Goal: Navigation & Orientation: Find specific page/section

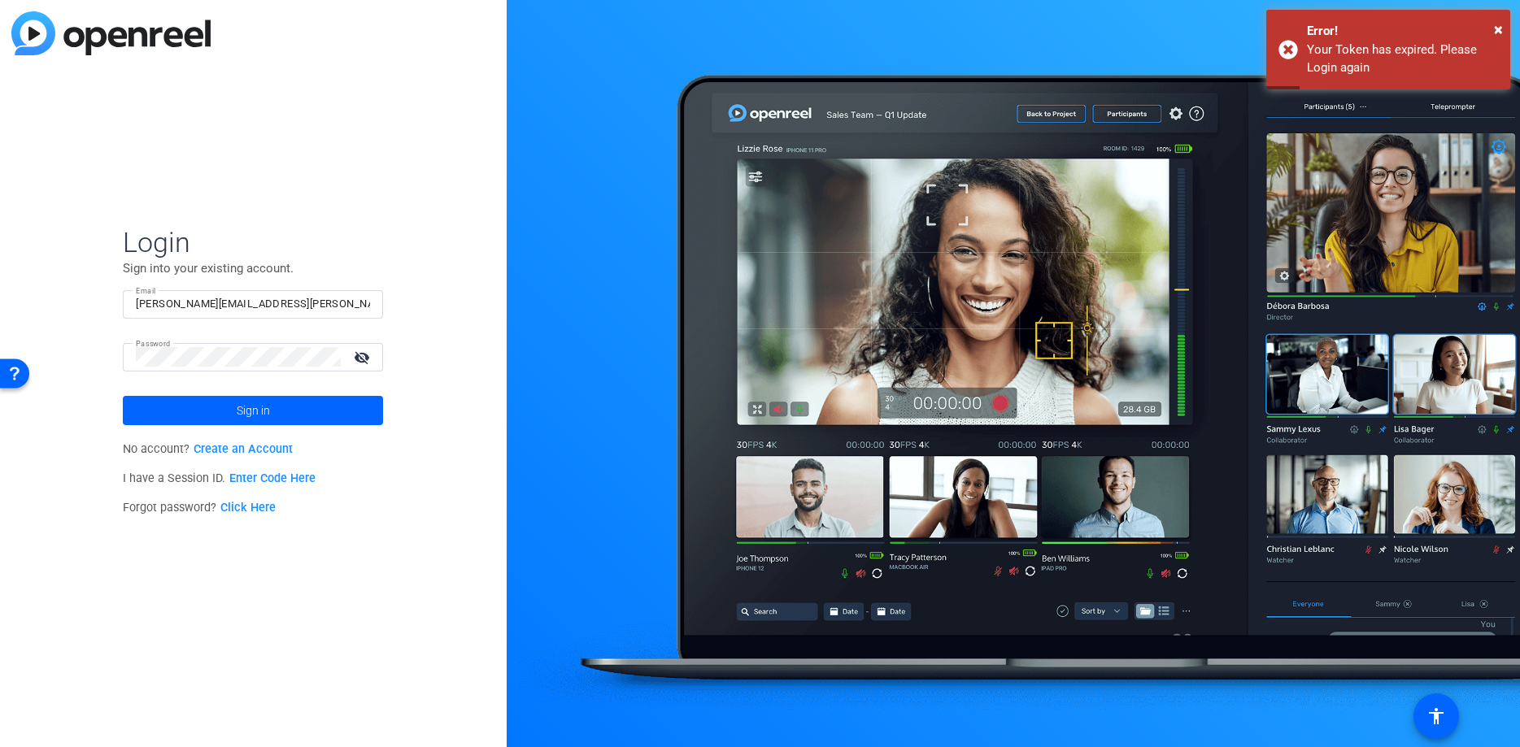
click at [1510, 25] on div at bounding box center [1013, 373] width 1013 height 747
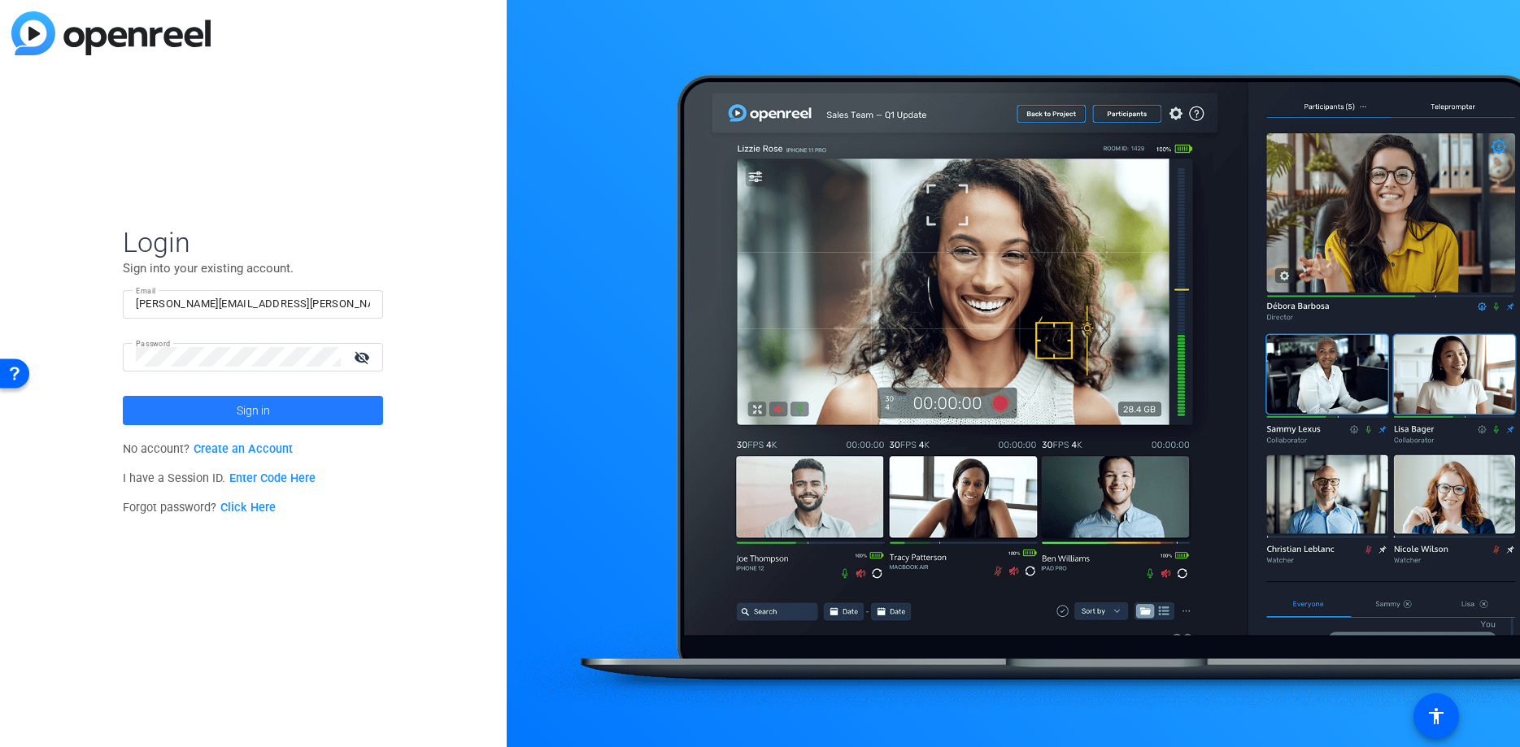
click at [250, 398] on span "Sign in" at bounding box center [253, 410] width 33 height 41
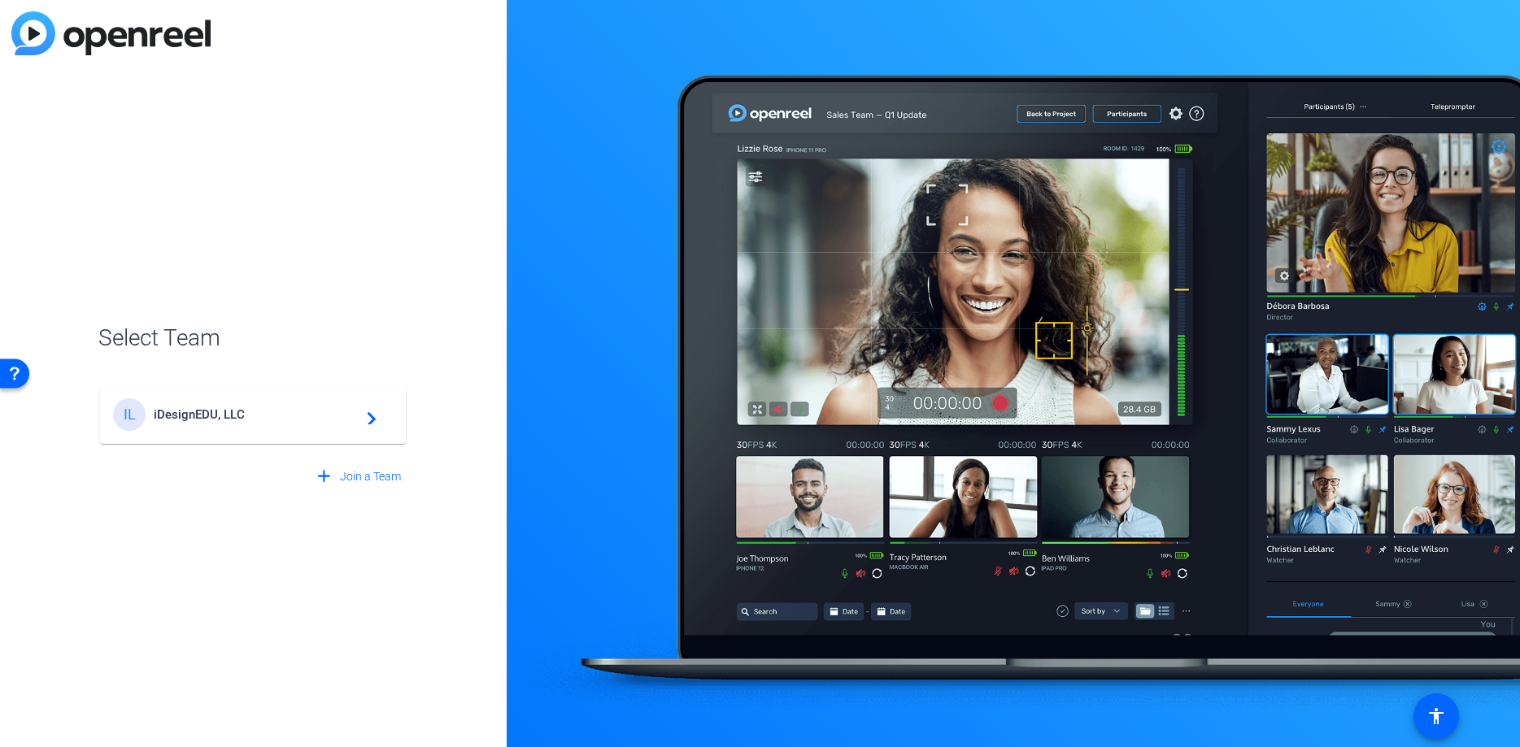
click at [227, 426] on div "IL iDesignEDU, LLC navigate_next" at bounding box center [253, 414] width 280 height 33
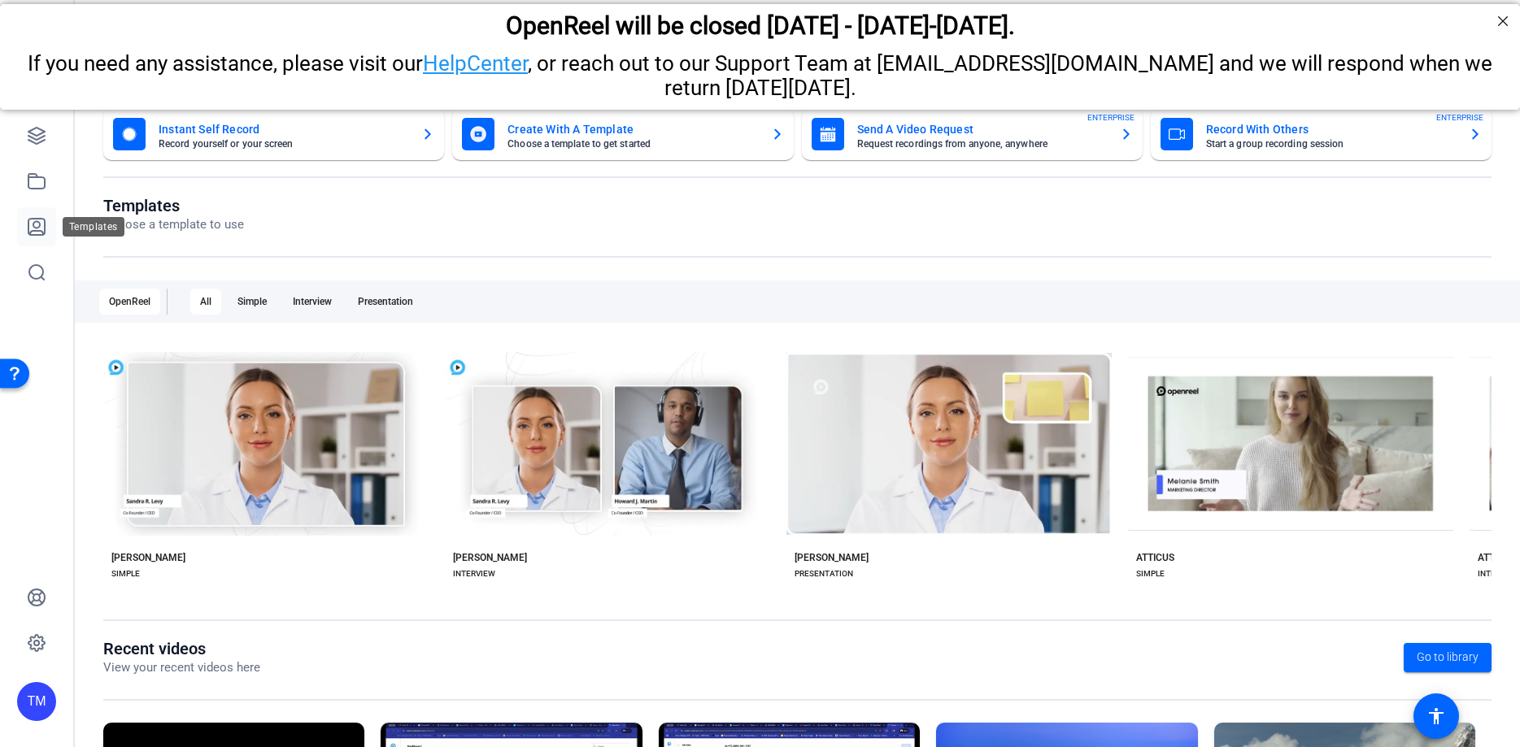
click at [42, 230] on icon at bounding box center [37, 227] width 20 height 20
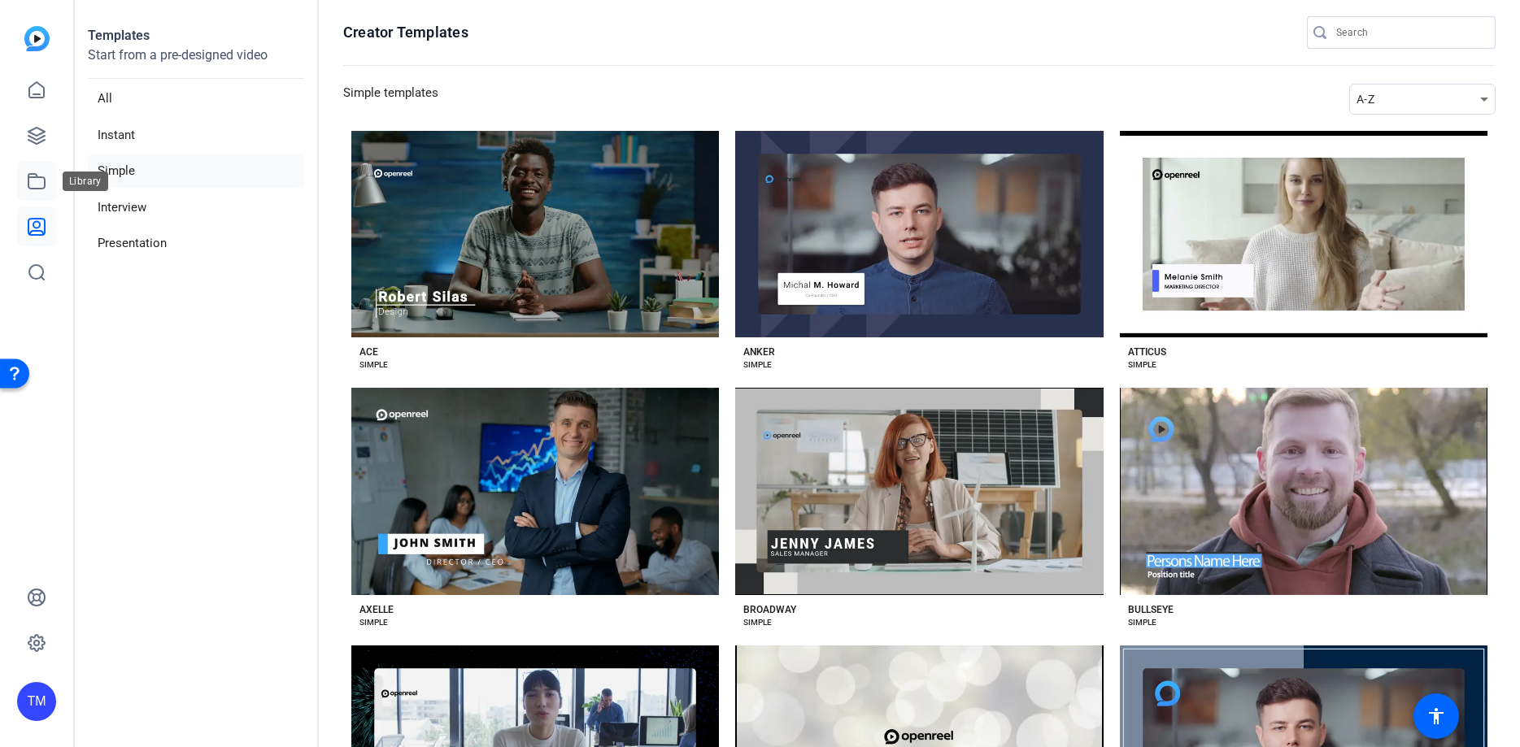
click at [35, 181] on icon at bounding box center [37, 182] width 20 height 20
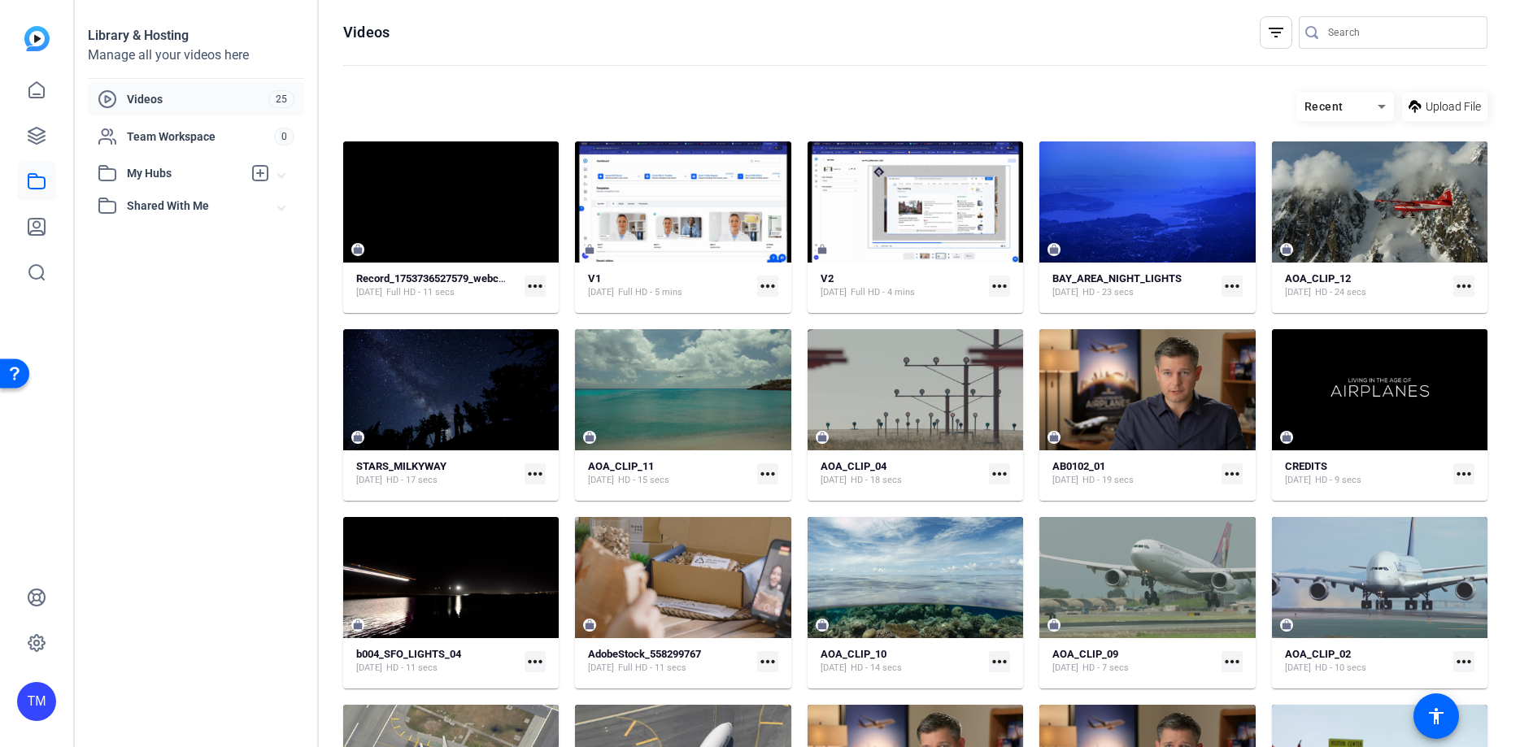
click at [171, 174] on span "My Hubs" at bounding box center [184, 173] width 115 height 17
click at [174, 197] on div "Shared With Me" at bounding box center [188, 206] width 181 height 20
click at [182, 213] on span "Shared With Me" at bounding box center [202, 206] width 151 height 17
click at [170, 102] on span "Videos" at bounding box center [197, 99] width 141 height 16
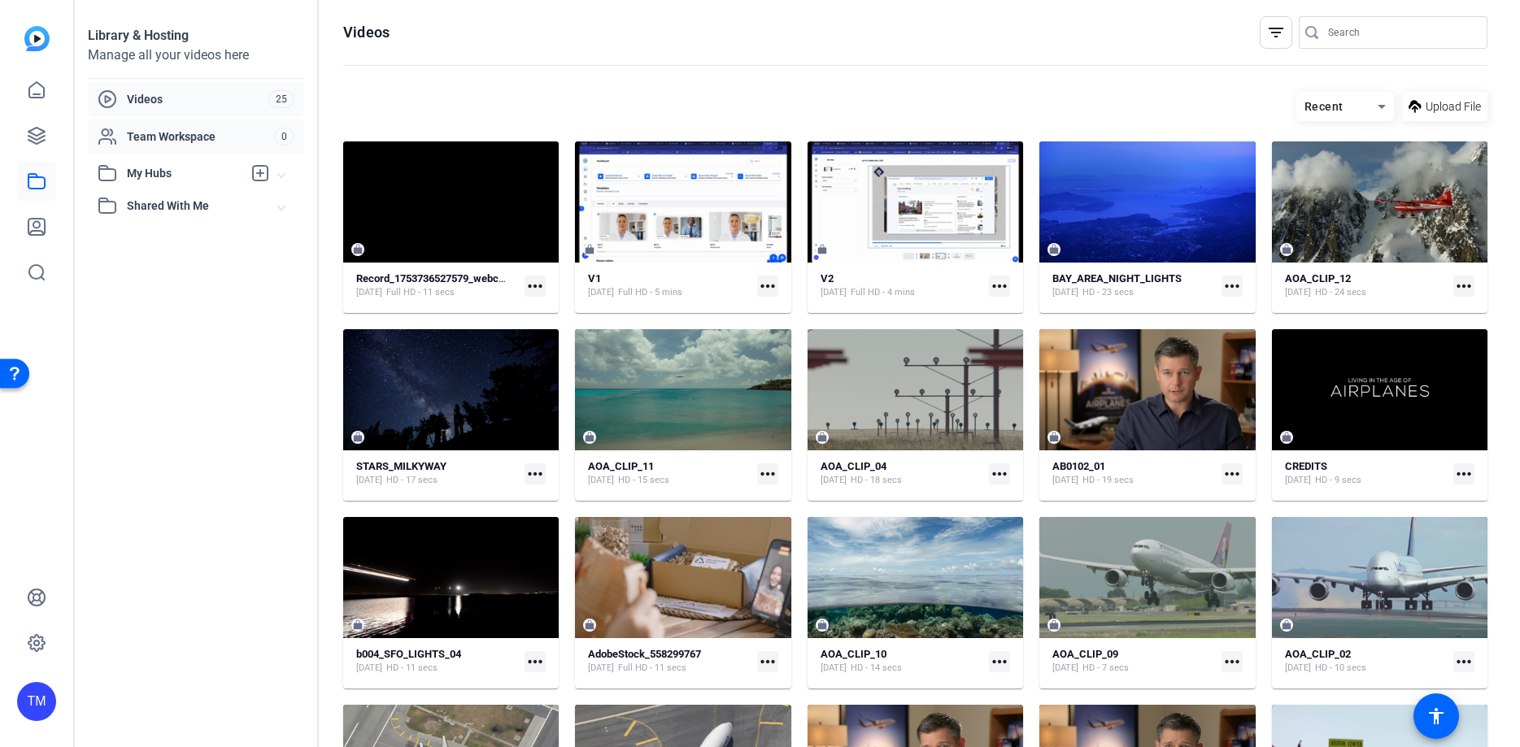
click at [180, 134] on span "Team Workspace" at bounding box center [200, 136] width 147 height 16
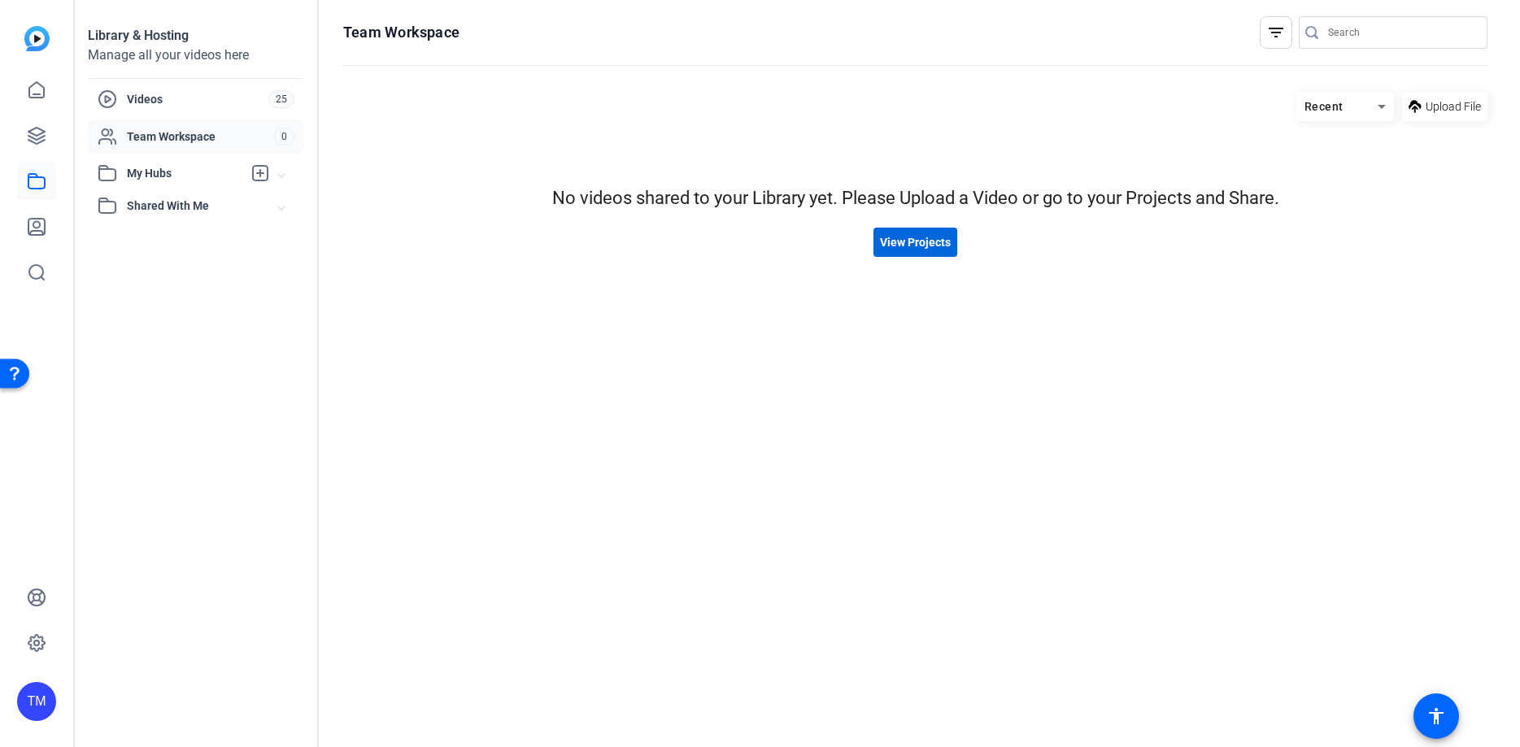
click at [921, 246] on span "View Projects" at bounding box center [915, 242] width 71 height 17
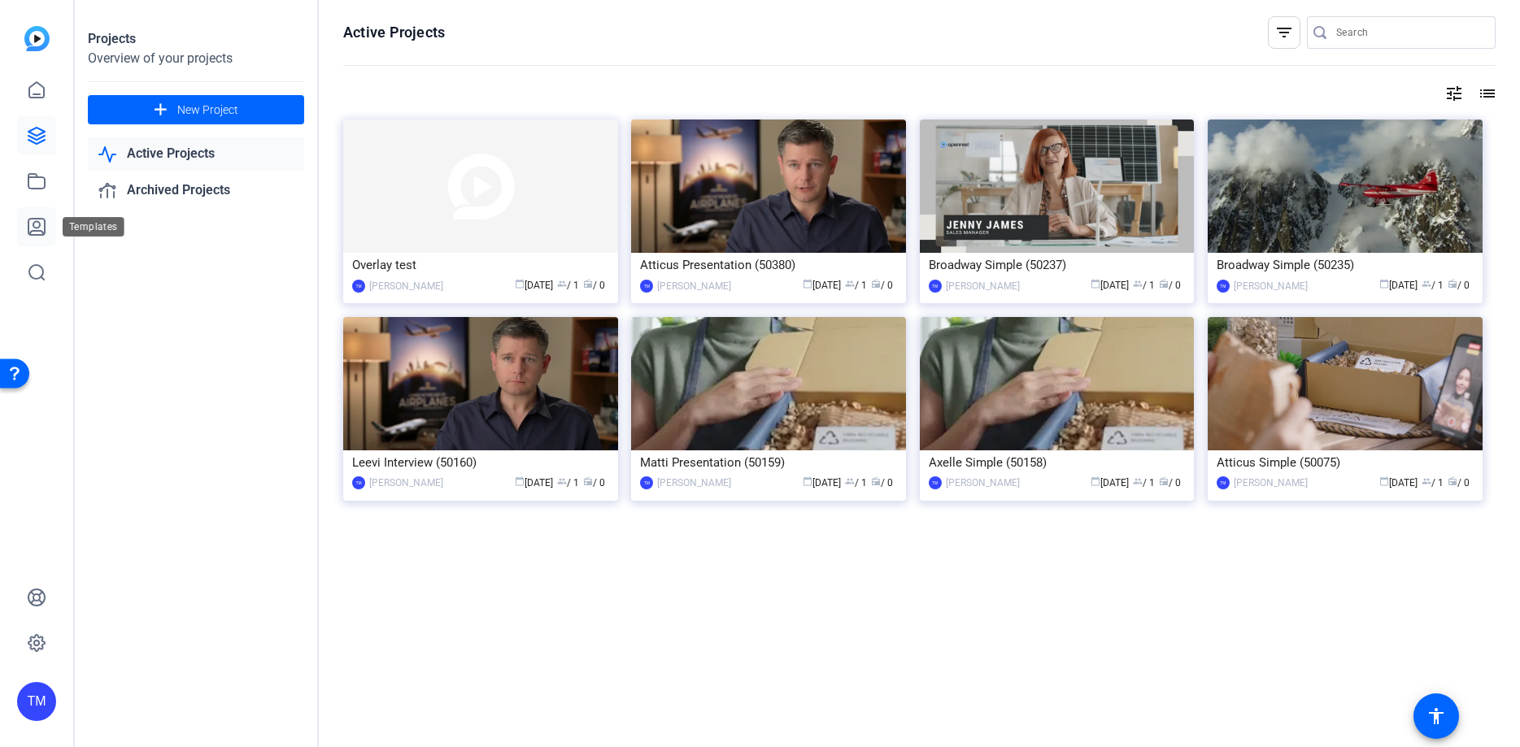
click at [35, 229] on icon at bounding box center [36, 227] width 16 height 16
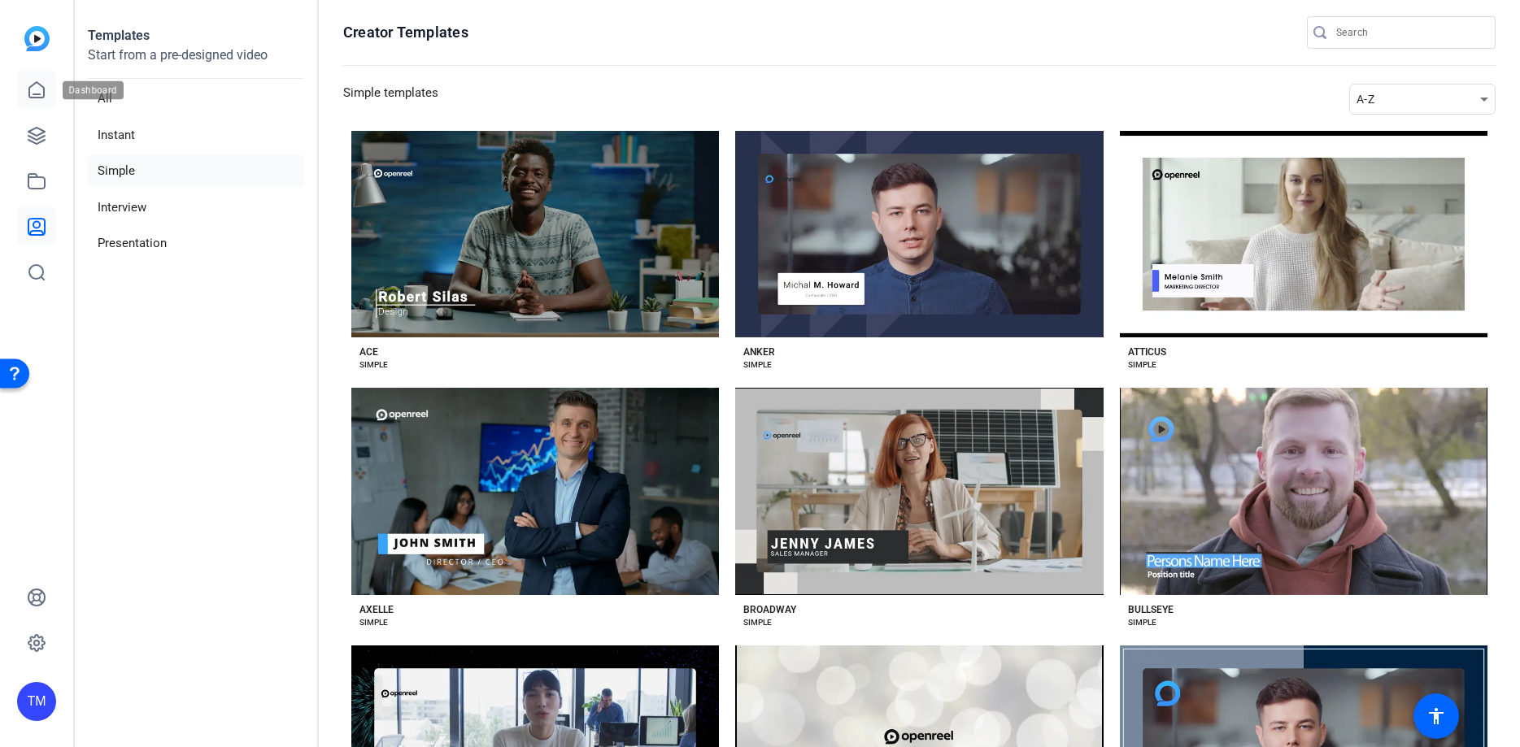
click at [33, 91] on icon at bounding box center [37, 91] width 20 height 20
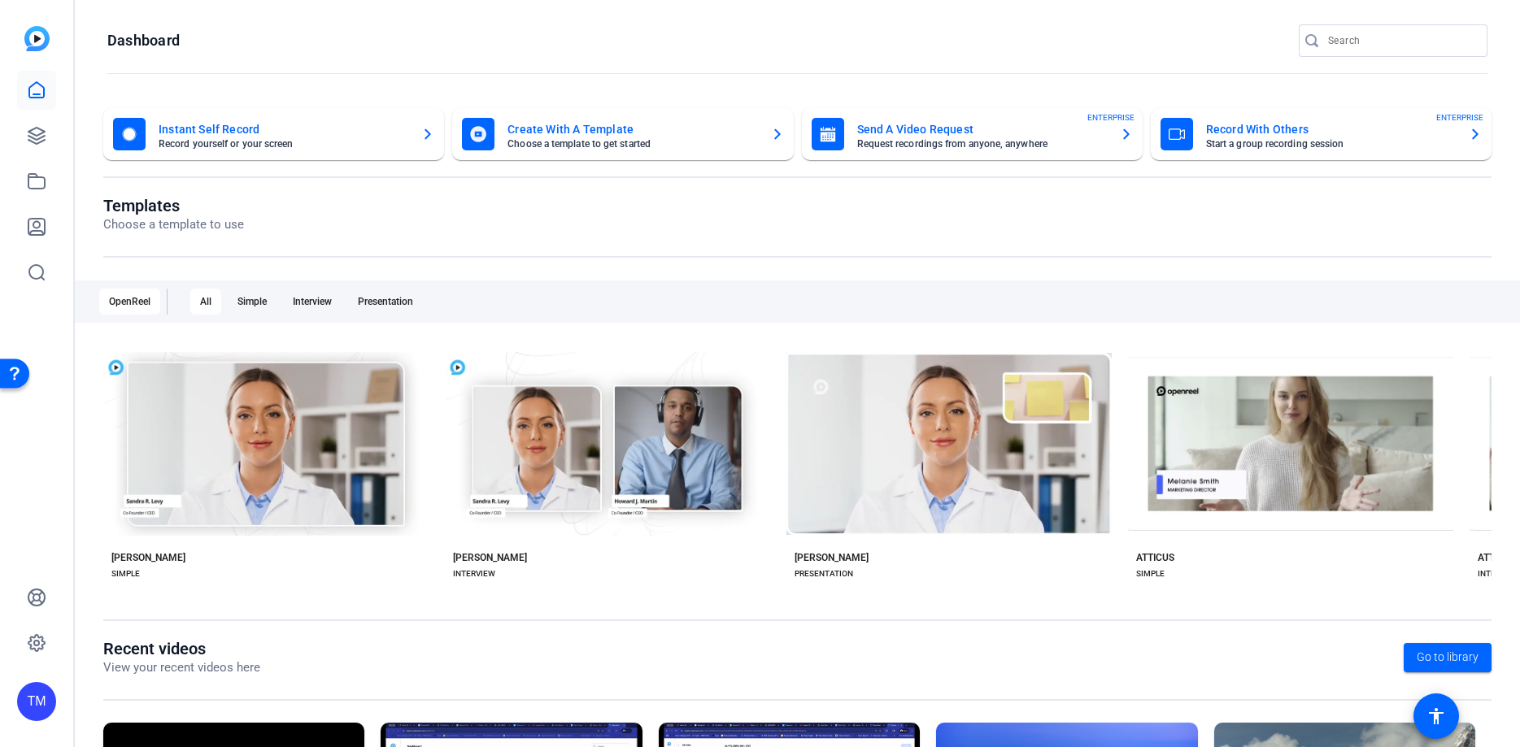
click at [34, 707] on div "TM" at bounding box center [36, 701] width 39 height 39
click at [42, 183] on div at bounding box center [760, 373] width 1520 height 747
click at [33, 183] on icon at bounding box center [37, 182] width 20 height 20
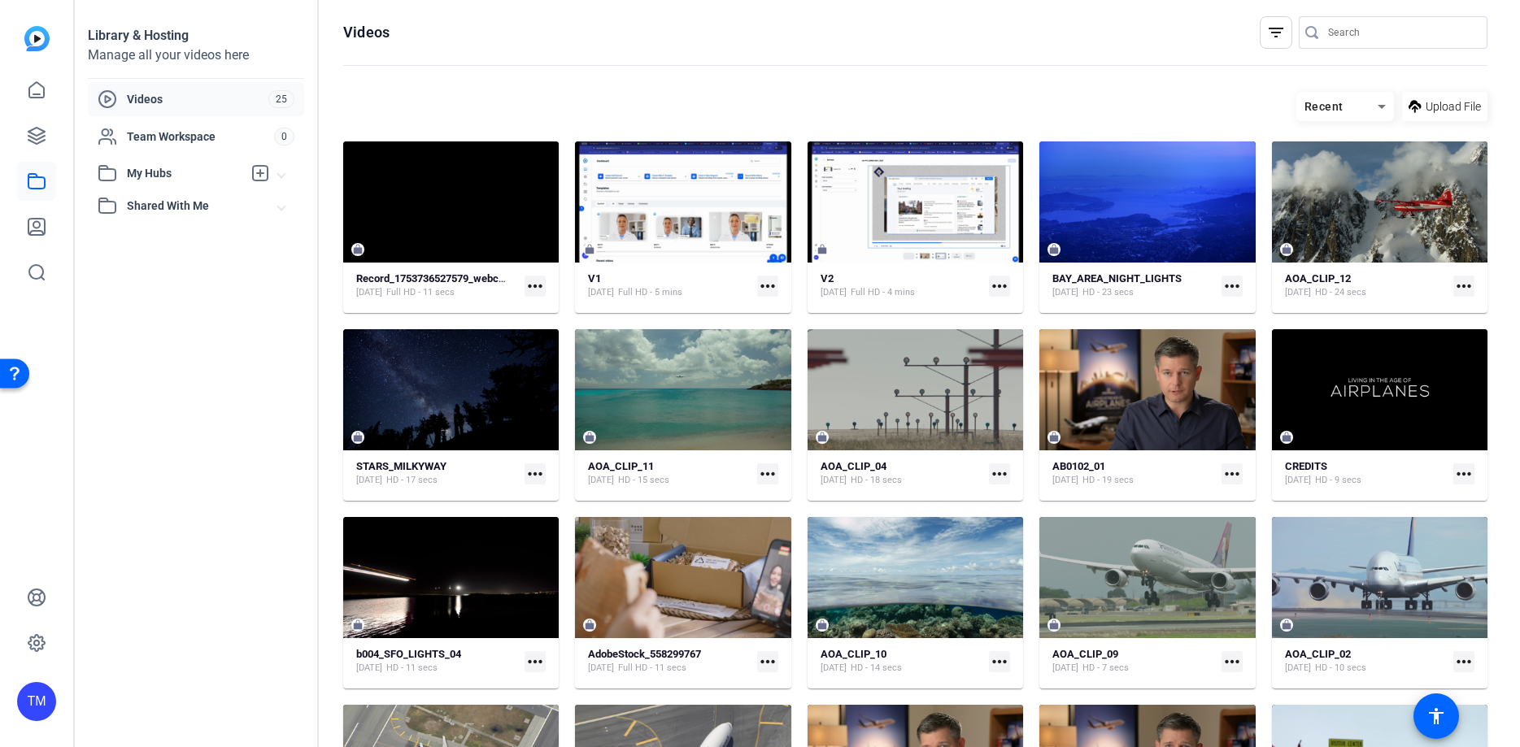
click at [166, 101] on span "Videos" at bounding box center [197, 99] width 141 height 16
click at [161, 172] on span "My Hubs" at bounding box center [184, 173] width 115 height 17
click at [151, 229] on mat-expansion-panel-header "Shared With Me" at bounding box center [196, 241] width 216 height 33
click at [138, 101] on span "Videos" at bounding box center [197, 99] width 141 height 16
click at [36, 92] on icon at bounding box center [37, 91] width 20 height 20
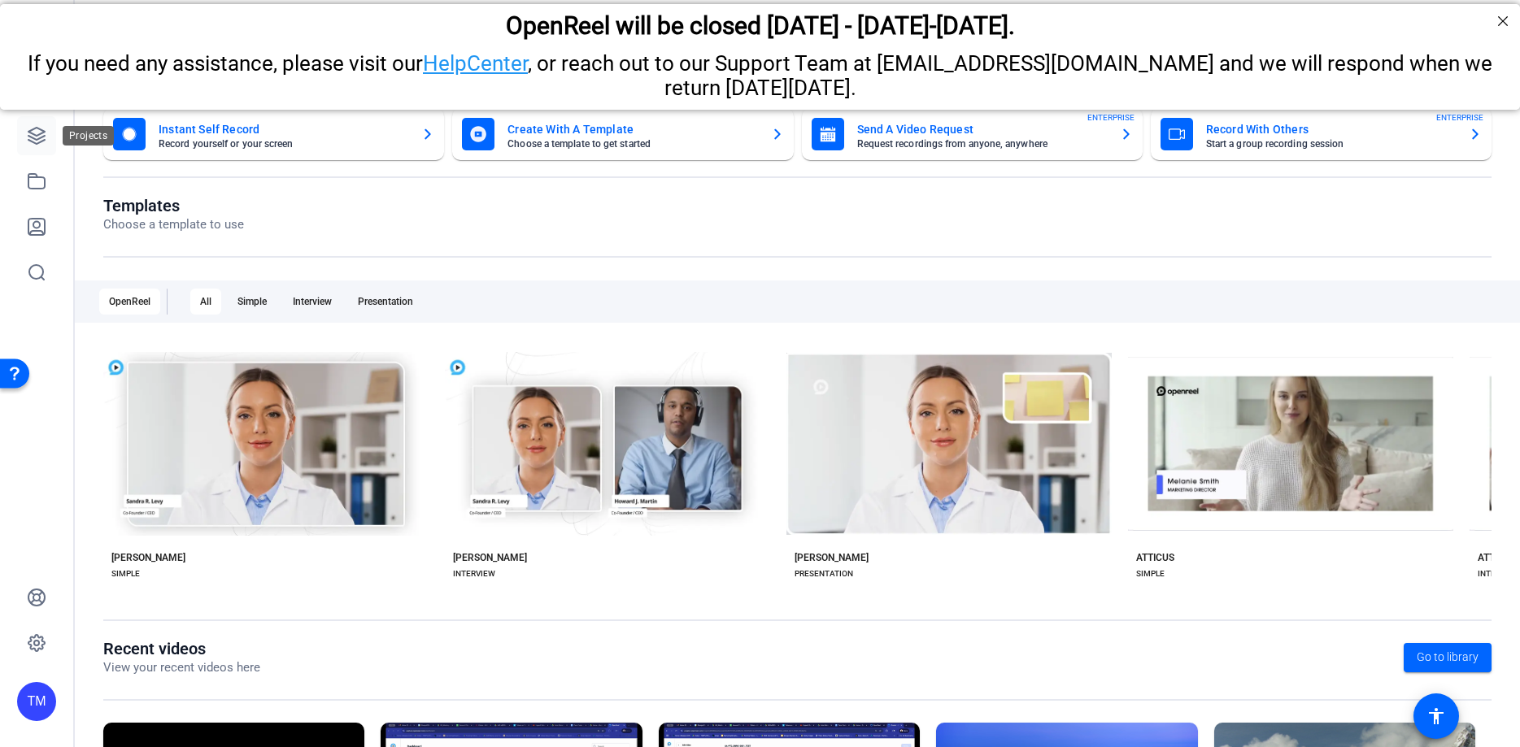
click at [38, 132] on icon at bounding box center [37, 136] width 20 height 20
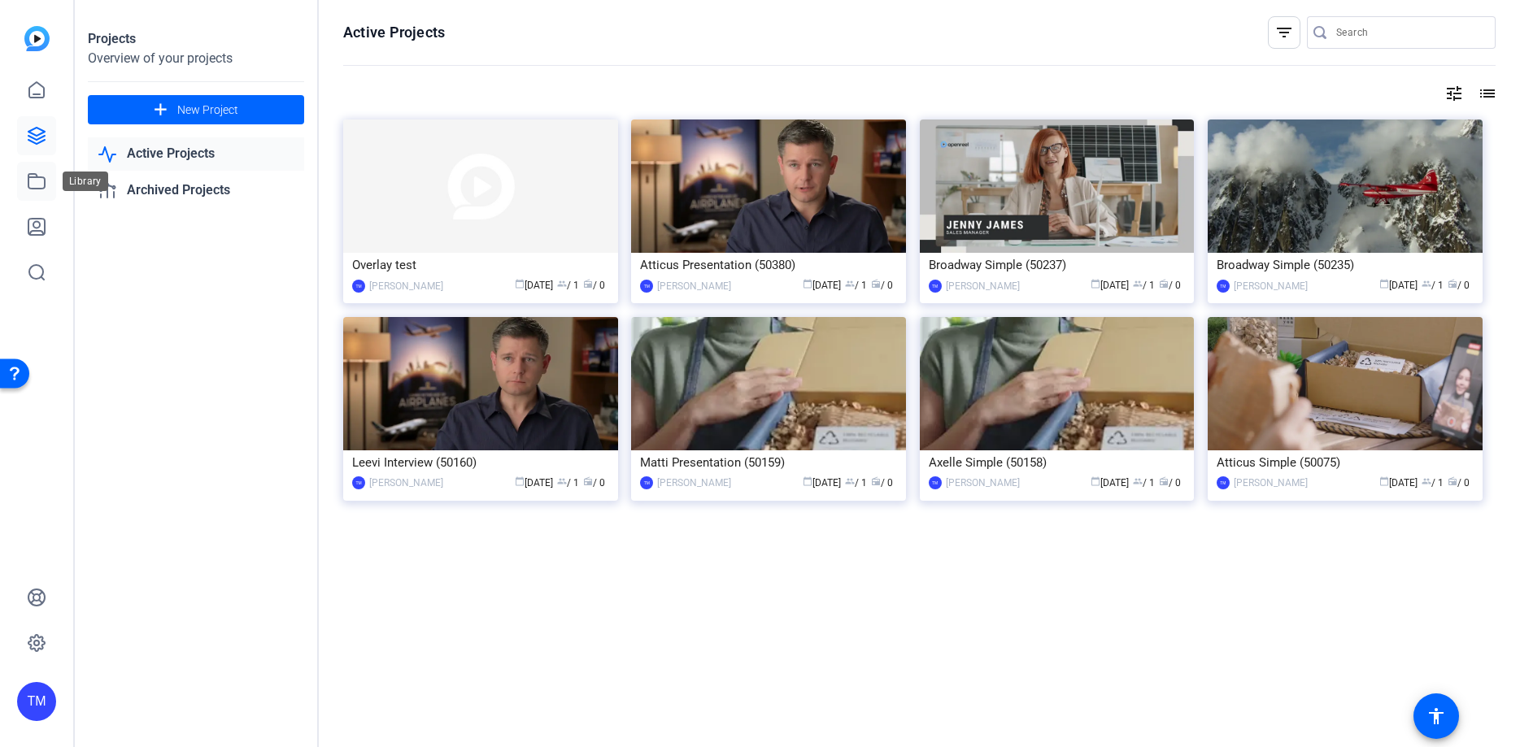
click at [39, 185] on icon at bounding box center [37, 182] width 20 height 20
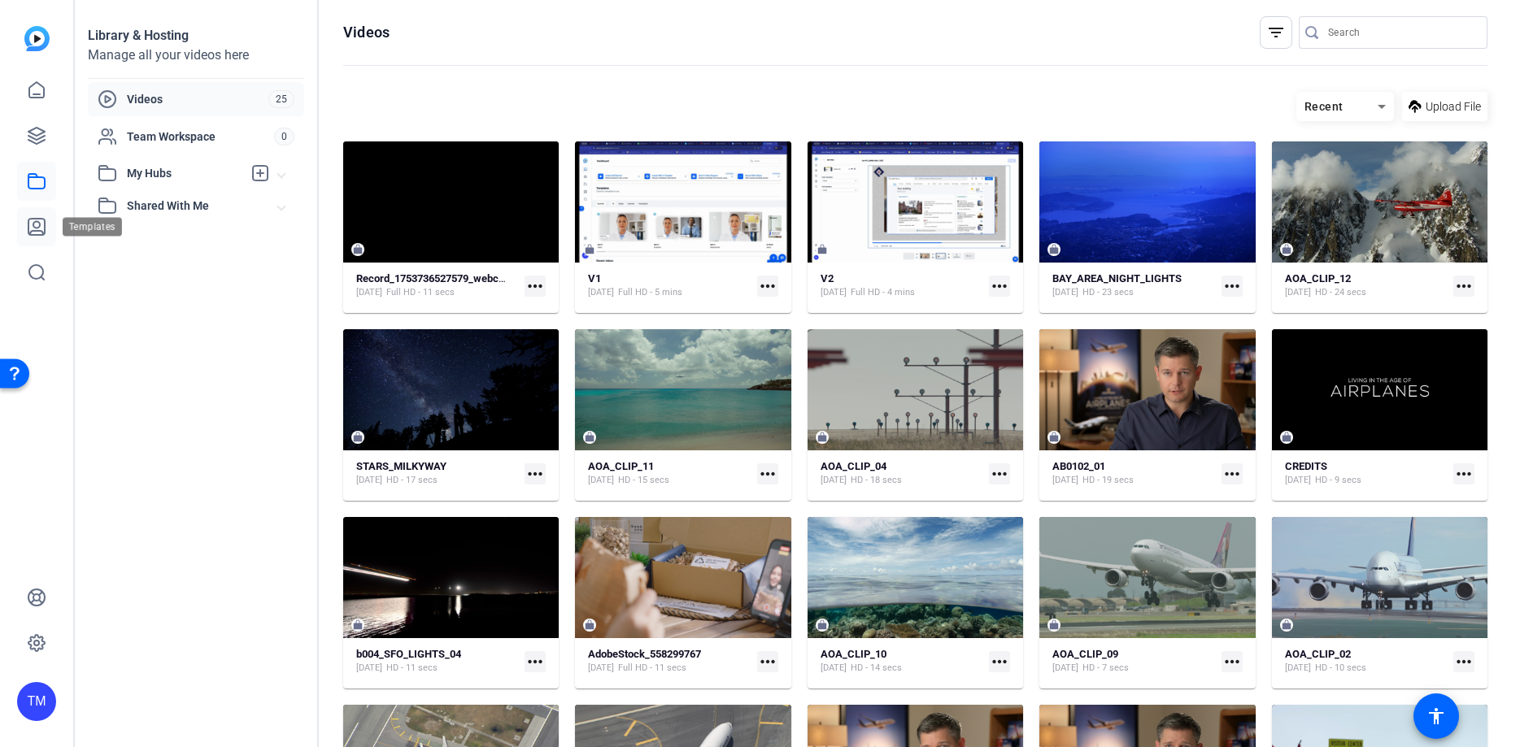
click at [34, 222] on icon at bounding box center [36, 227] width 16 height 16
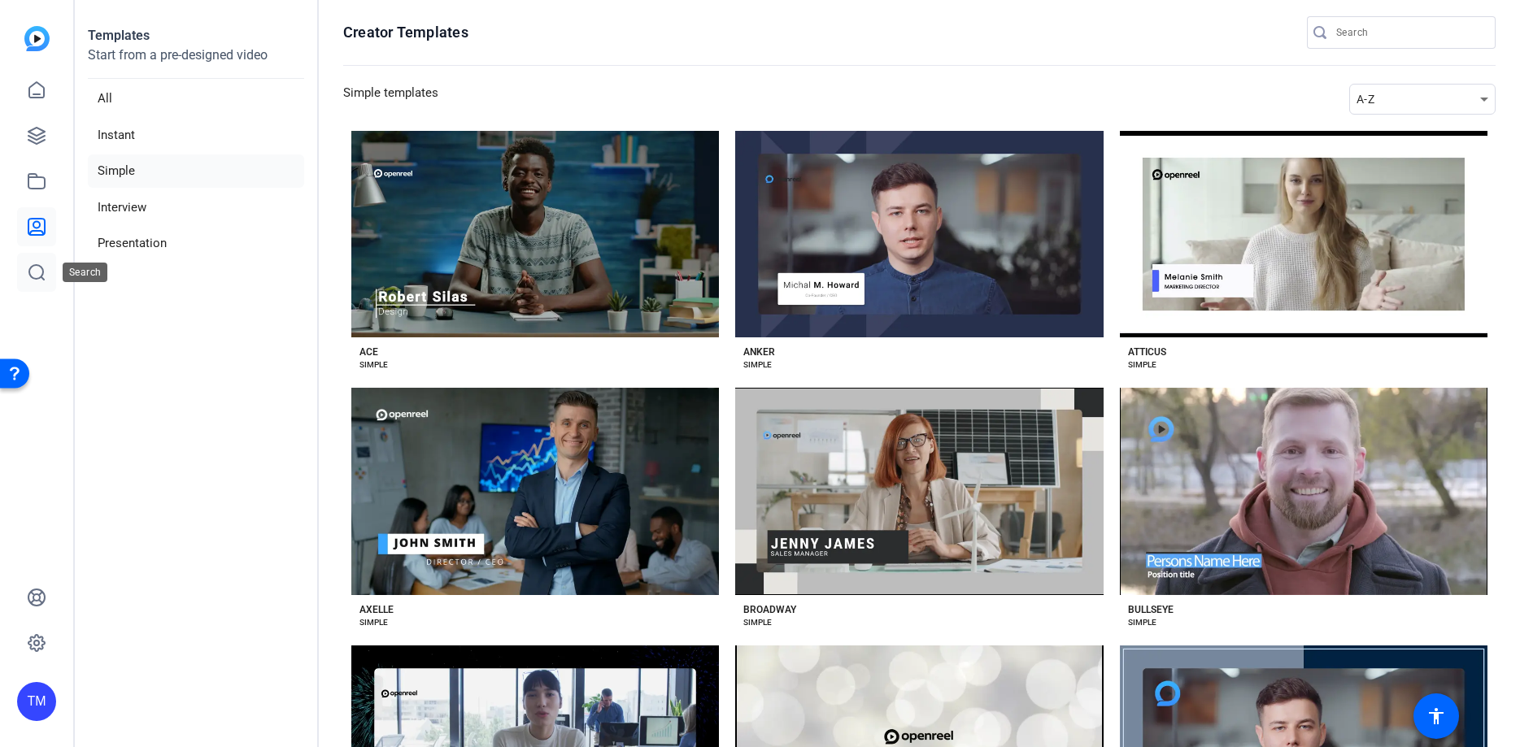
click at [34, 259] on link at bounding box center [36, 272] width 39 height 39
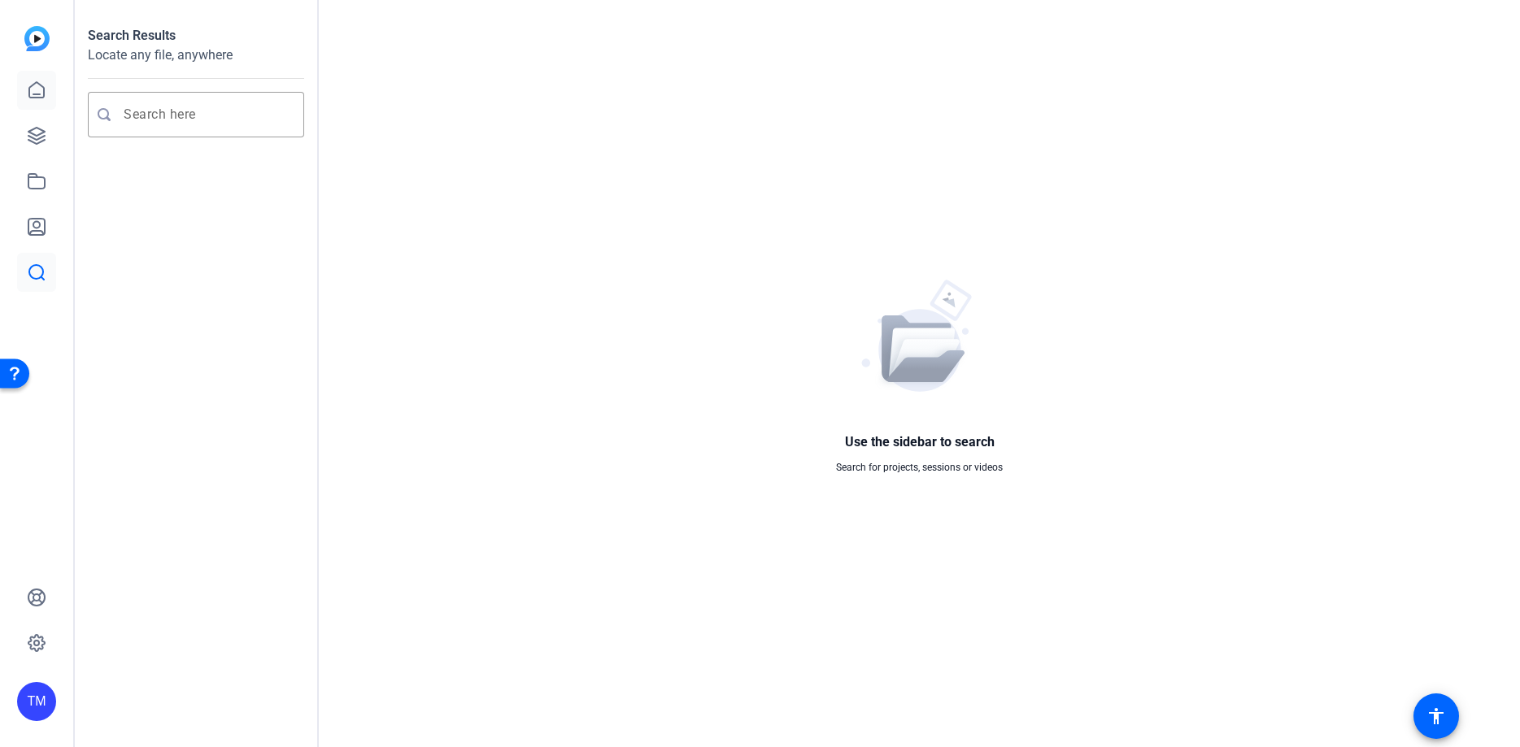
click at [35, 89] on icon at bounding box center [37, 91] width 20 height 20
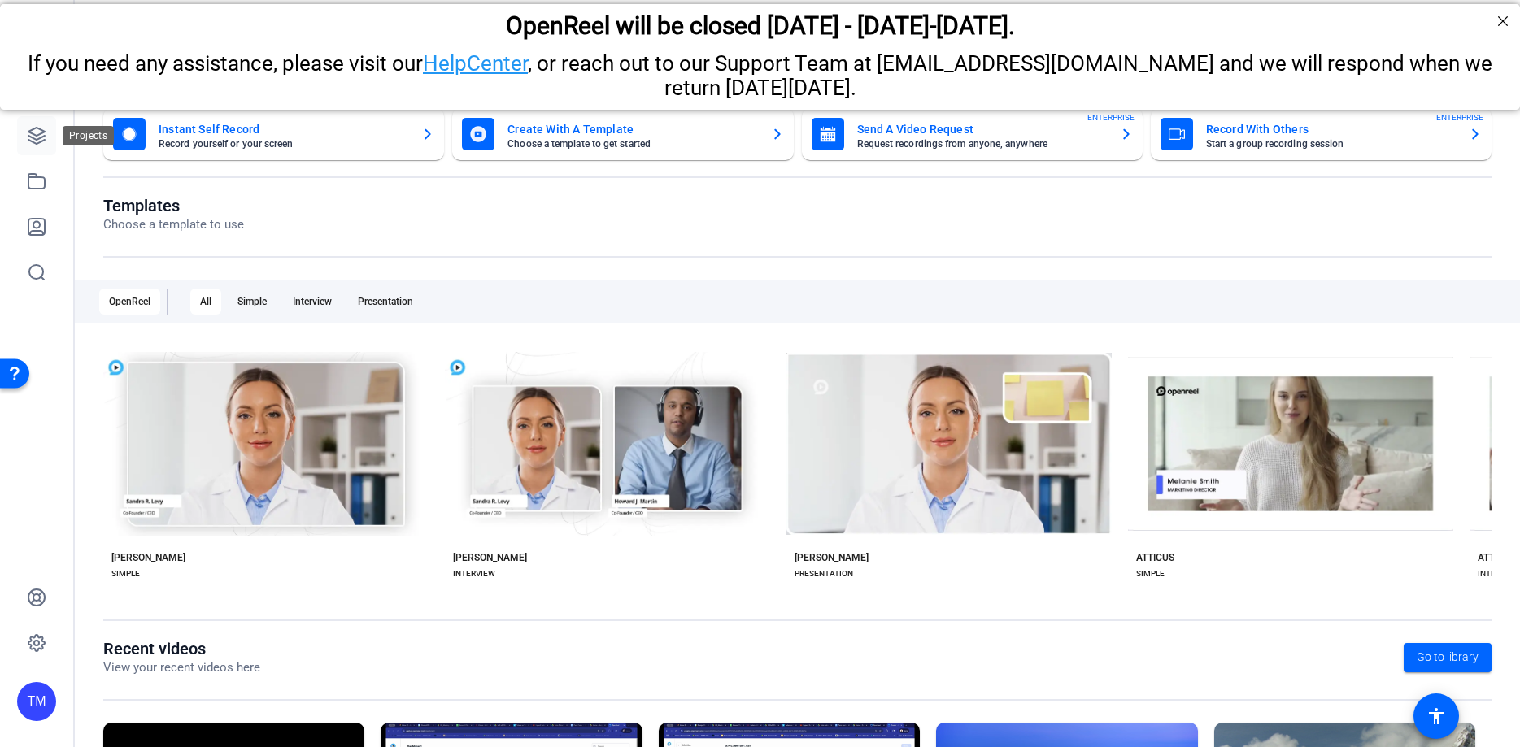
click at [38, 144] on icon at bounding box center [36, 136] width 16 height 16
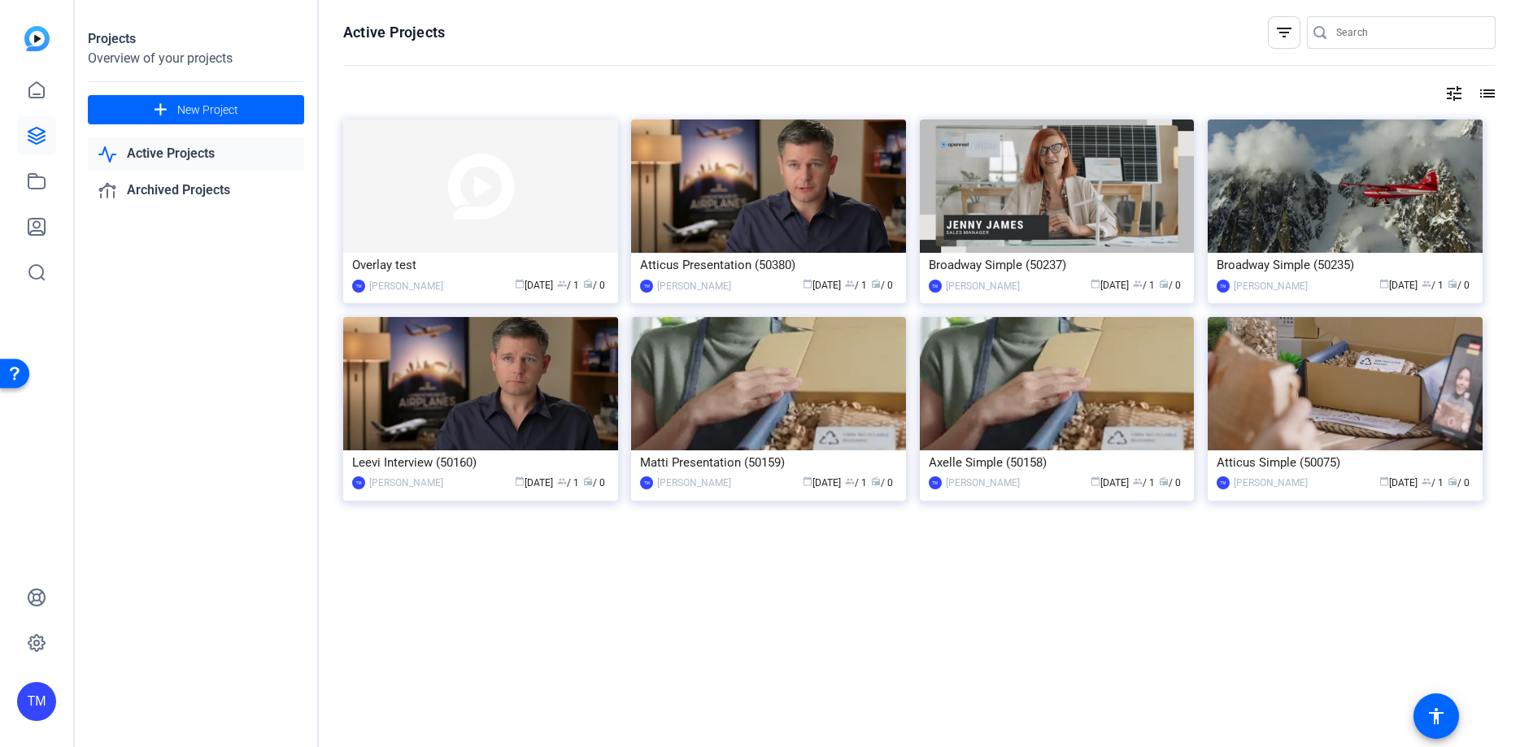
click at [133, 155] on link "Active Projects" at bounding box center [196, 153] width 216 height 33
click at [194, 153] on link "Active Projects" at bounding box center [196, 153] width 216 height 33
click at [192, 189] on link "Archived Projects" at bounding box center [196, 190] width 216 height 33
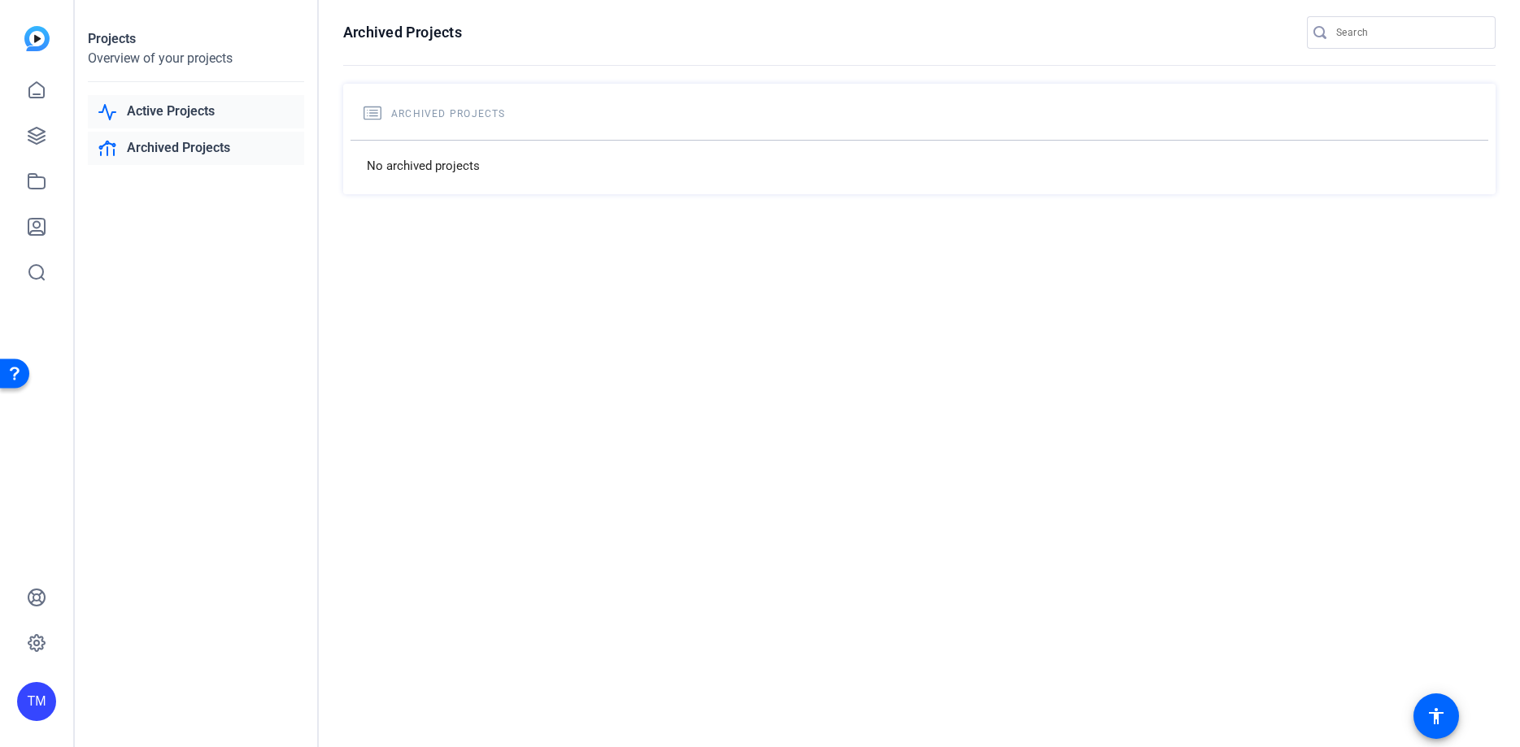
click at [166, 115] on link "Active Projects" at bounding box center [196, 111] width 216 height 33
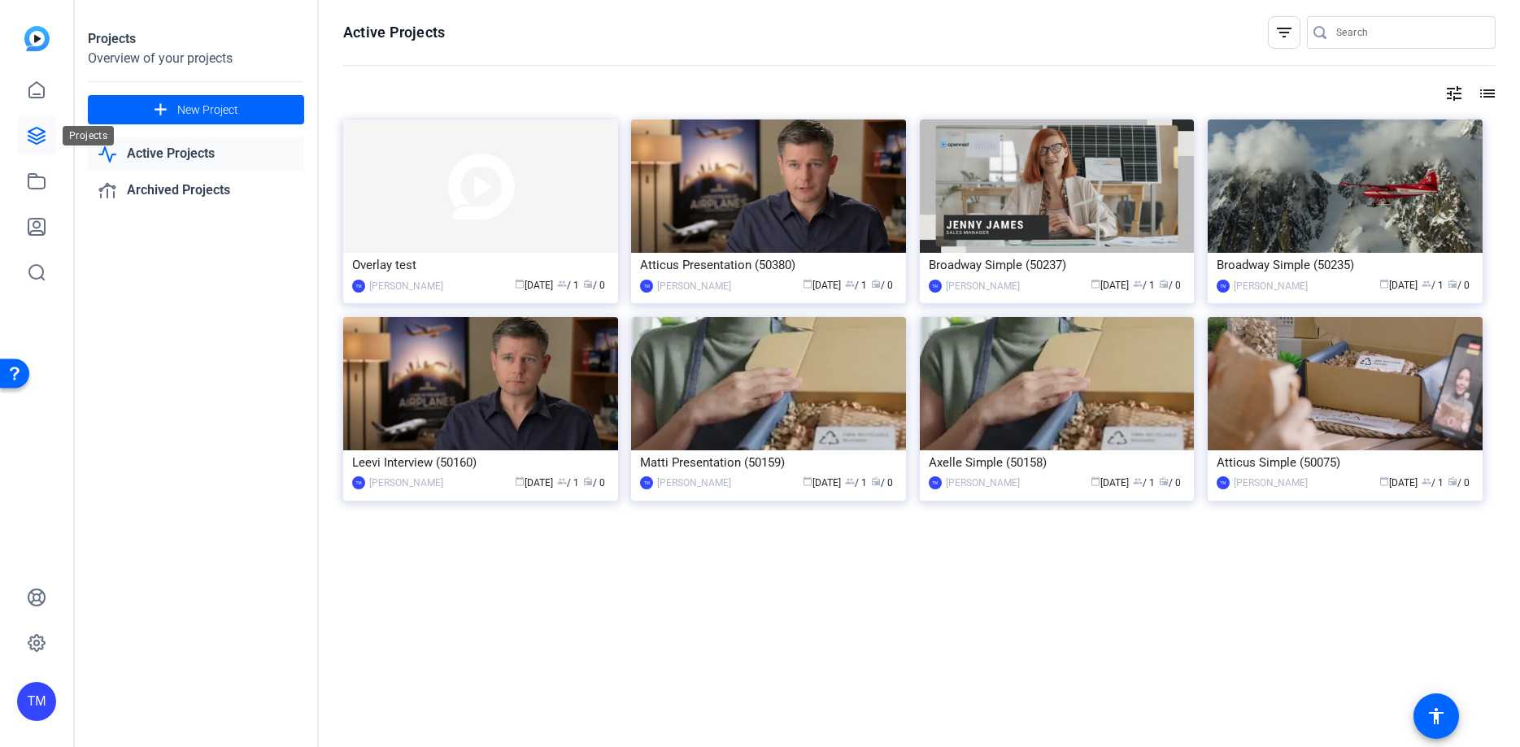
click at [37, 141] on icon at bounding box center [37, 136] width 20 height 20
